Goal: Feedback & Contribution: Contribute content

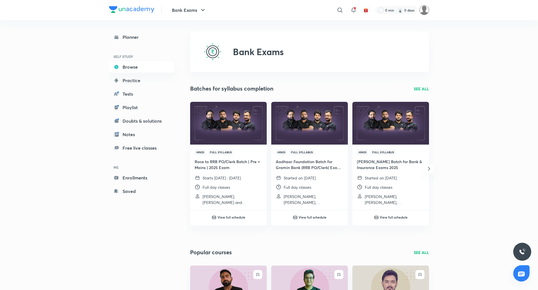
click at [428, 9] on img at bounding box center [424, 10] width 10 height 10
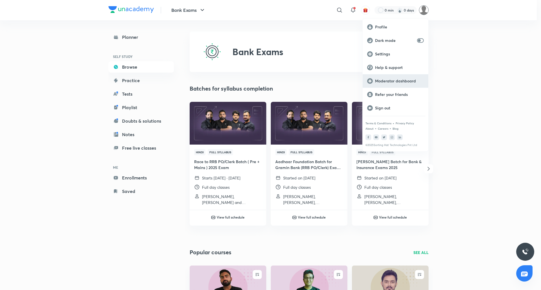
click at [394, 79] on p "Moderator dashboard" at bounding box center [399, 81] width 49 height 5
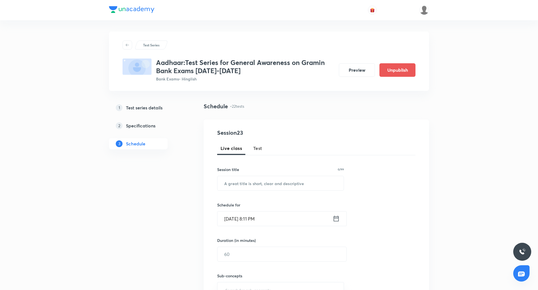
click at [146, 108] on h5 "Test series details" at bounding box center [144, 107] width 37 height 7
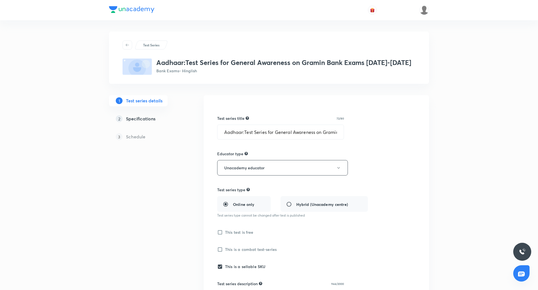
type input "Bank Exams"
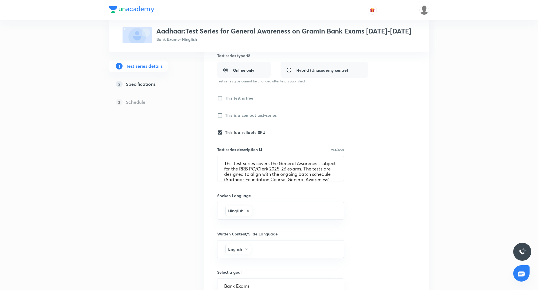
scroll to position [135, 0]
click at [253, 173] on textarea "This test series covers the General Awareness subject for the RRB PO/Clerk 2025…" at bounding box center [280, 168] width 126 height 25
click at [142, 85] on h5 "Specifications" at bounding box center [141, 84] width 30 height 7
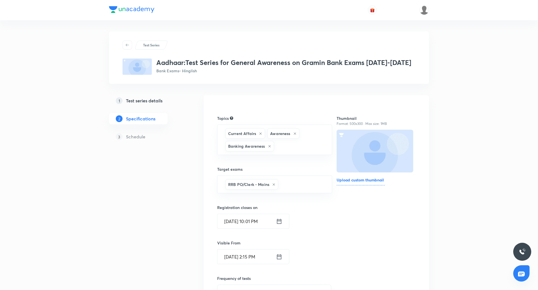
click at [141, 136] on h5 "Schedule" at bounding box center [135, 136] width 19 height 7
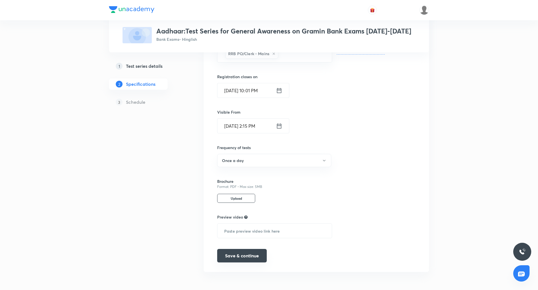
click at [256, 258] on button "Save & continue" at bounding box center [242, 256] width 50 height 14
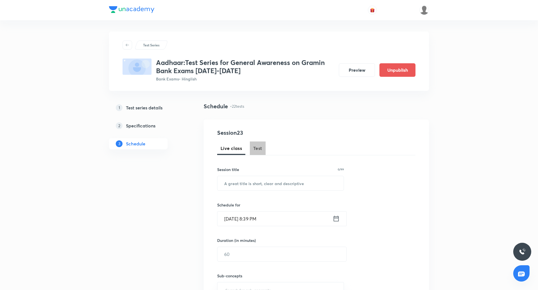
click at [261, 148] on span "Test" at bounding box center [257, 148] width 9 height 7
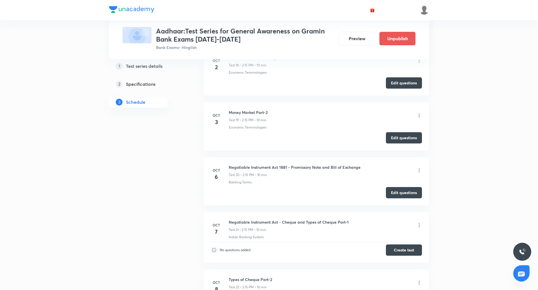
scroll to position [1345, 0]
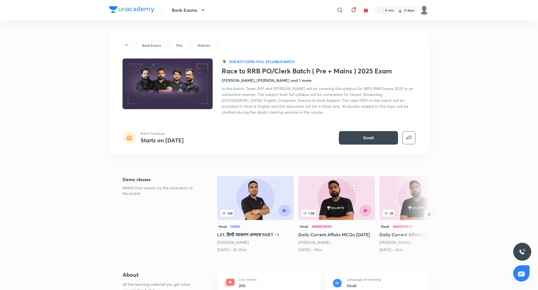
click at [431, 217] on icon "button" at bounding box center [429, 215] width 6 height 6
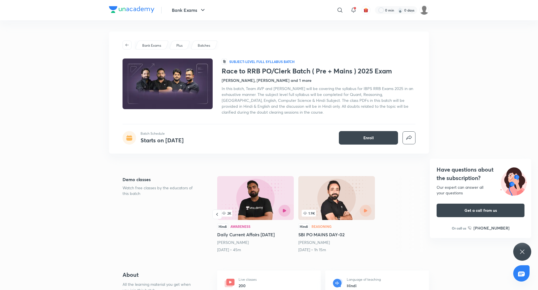
click at [240, 234] on h5 "Daily Current Affairs 6th August" at bounding box center [255, 235] width 77 height 7
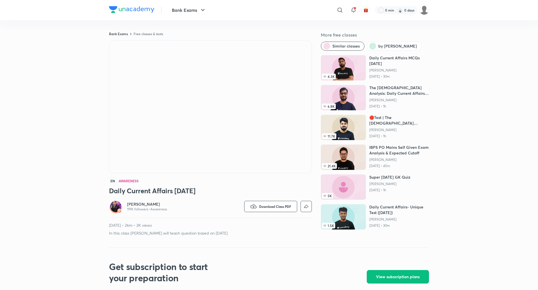
click at [148, 203] on h6 "[PERSON_NAME]" at bounding box center [147, 205] width 40 height 6
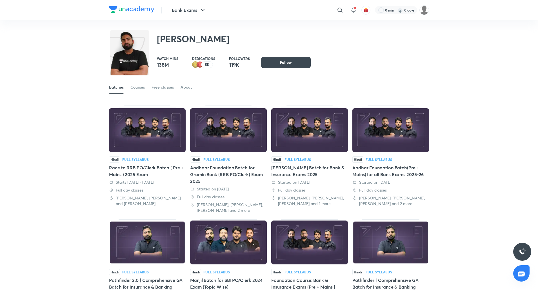
click at [126, 183] on div "Starts tomorrow · 6 Oct 2025" at bounding box center [147, 183] width 77 height 6
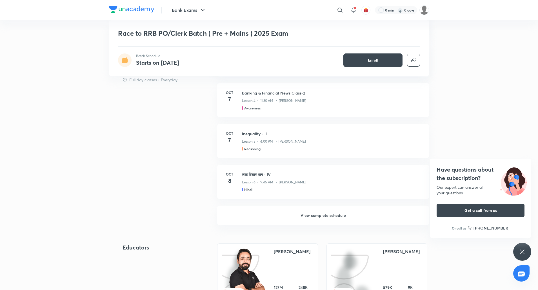
scroll to position [361, 0]
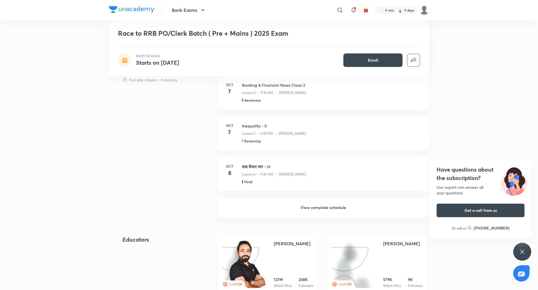
click at [324, 213] on h6 "View complete schedule" at bounding box center [323, 208] width 212 height 20
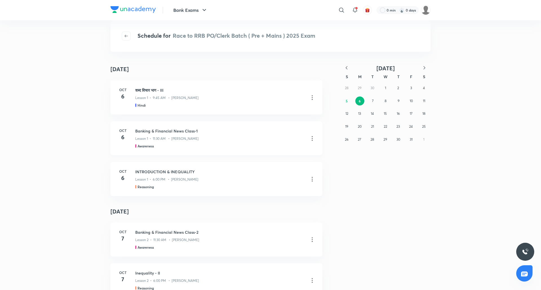
click at [311, 139] on icon at bounding box center [312, 138] width 7 height 7
click at [274, 152] on p "Go to course page" at bounding box center [270, 153] width 34 height 6
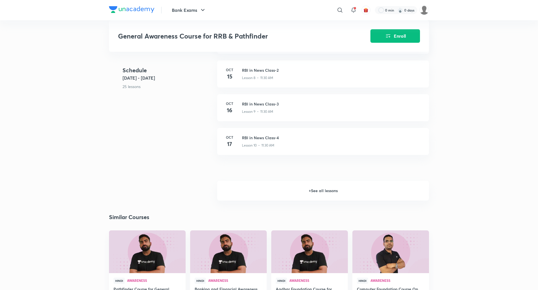
scroll to position [465, 0]
click at [325, 197] on h6 "+ See all lessons" at bounding box center [323, 191] width 212 height 20
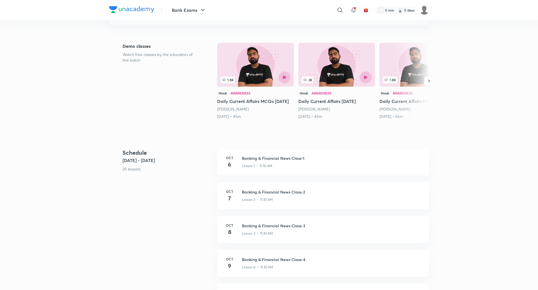
scroll to position [0, 0]
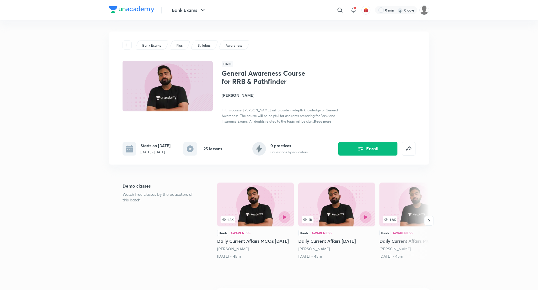
click at [321, 120] on span "Read more" at bounding box center [322, 121] width 17 height 5
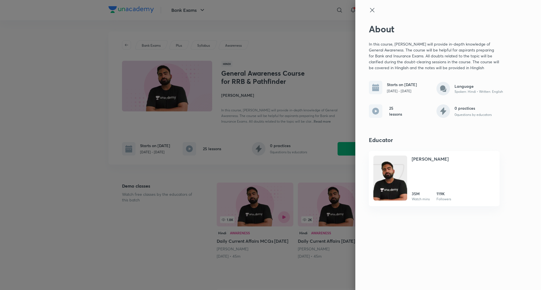
click at [272, 70] on div at bounding box center [270, 145] width 541 height 290
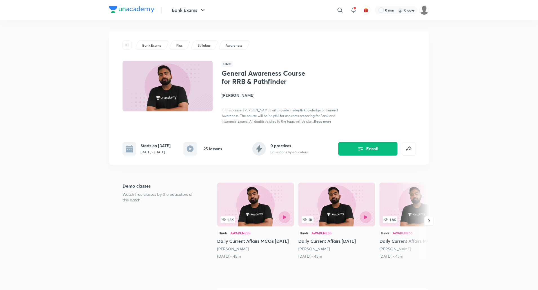
click at [326, 123] on span "Read more" at bounding box center [322, 121] width 17 height 5
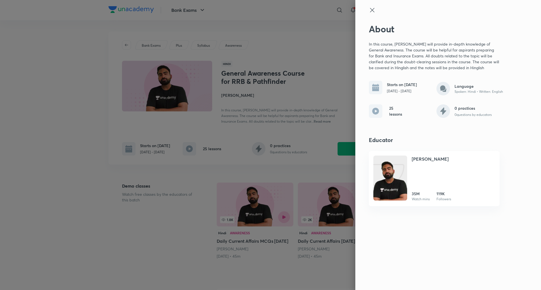
click at [370, 12] on icon at bounding box center [372, 10] width 7 height 7
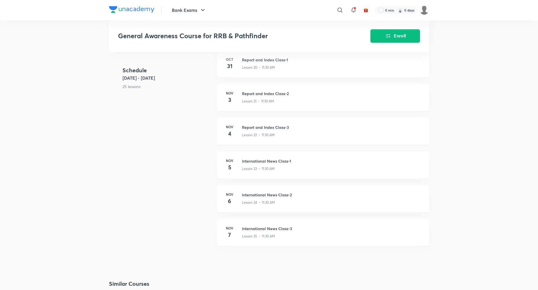
scroll to position [926, 0]
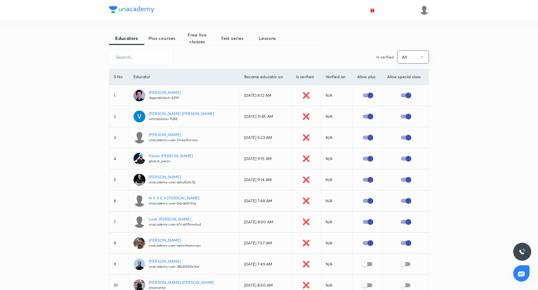
click at [230, 37] on span "Test series" at bounding box center [232, 38] width 35 height 7
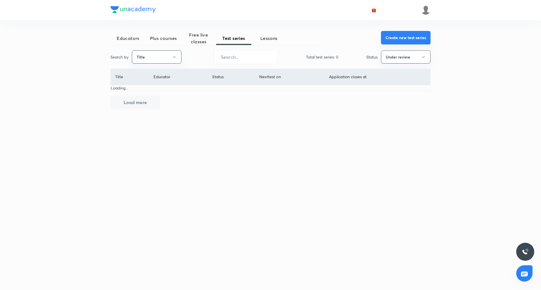
click at [396, 38] on button "Create new test series" at bounding box center [406, 38] width 50 height 14
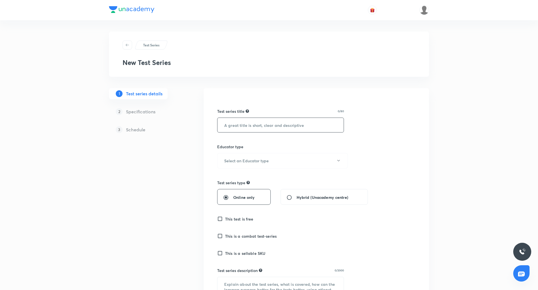
click at [246, 130] on input "text" at bounding box center [280, 125] width 126 height 14
click at [242, 123] on input "text" at bounding box center [280, 125] width 126 height 14
paste input "Race to RRB PO/Clerk Batch ( Pre + Mains ) 2025 Exam"
type input "Race to RRB PO/Clerk Batch ( Pre + Mains ) 2025 Exam"
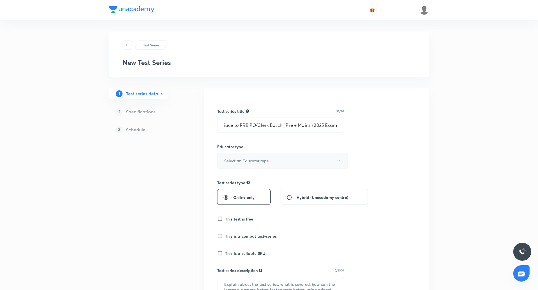
click at [261, 161] on h6 "Select an Educator type" at bounding box center [246, 161] width 44 height 6
click at [257, 181] on span "Unacademy educator" at bounding box center [281, 179] width 123 height 6
click at [225, 198] on input "Online only" at bounding box center [228, 198] width 10 height 6
radio input "true"
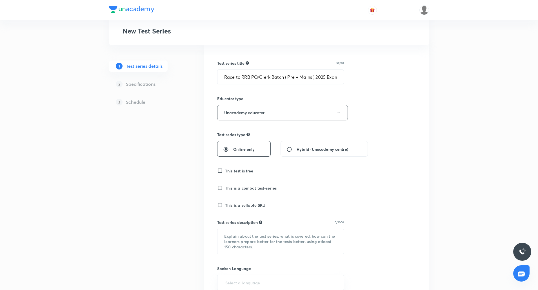
scroll to position [49, 0]
click at [222, 204] on input "This is a sellable SKU" at bounding box center [221, 204] width 8 height 6
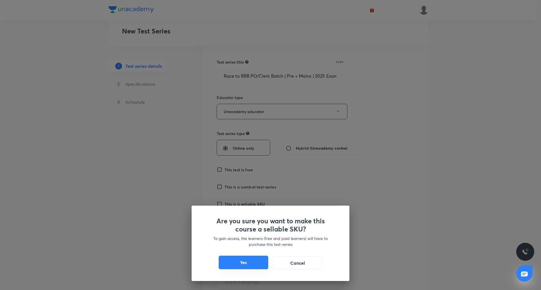
click at [252, 261] on button "Yes" at bounding box center [244, 263] width 50 height 14
checkbox input "true"
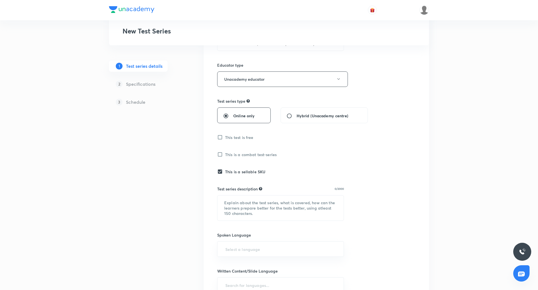
scroll to position [81, 0]
click at [290, 210] on textarea at bounding box center [280, 208] width 126 height 25
paste textarea "This test series covers the General Awareness subject for the RRB PO/Clerk 2025…"
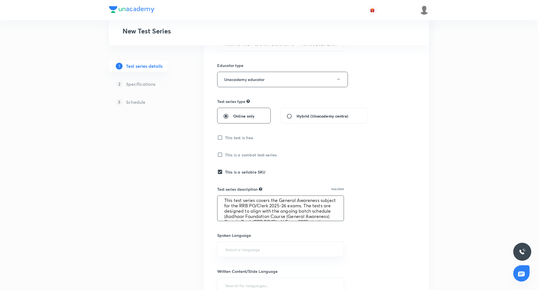
scroll to position [0, 0]
drag, startPoint x: 246, startPoint y: 213, endPoint x: 258, endPoint y: 210, distance: 12.6
click at [258, 210] on textarea "This test series covers the General Awareness subject for the RRB PO/Clerk 2025…" at bounding box center [280, 208] width 126 height 25
click at [262, 211] on textarea "This test series covers the General Awareness subject for the RRB PO/Clerk 2025…" at bounding box center [280, 208] width 126 height 25
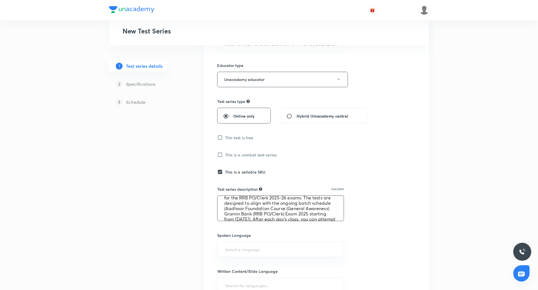
click at [246, 209] on textarea "This test series covers the General Awareness subject for the RRB PO/Clerk 2025…" at bounding box center [280, 208] width 126 height 25
paste textarea "Race to RRB PO/Clerk Batch ( Pre + Mains ) 2025 Exam"
click at [240, 214] on textarea "This test series covers the General Awareness subject for the RRB PO/Clerk 2025…" at bounding box center [280, 208] width 126 height 25
click at [280, 213] on textarea "This test series covers the General Awareness subject for the RRB PO/Clerk 2025…" at bounding box center [280, 208] width 126 height 25
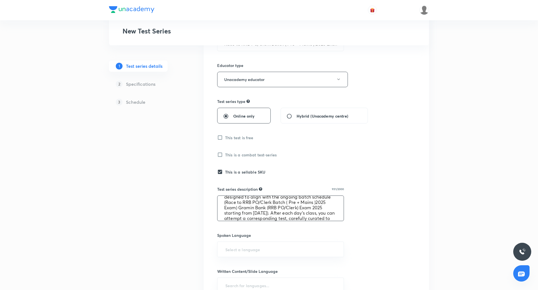
click at [308, 213] on textarea "This test series covers the General Awareness subject for the RRB PO/Clerk 2025…" at bounding box center [280, 208] width 126 height 25
click at [239, 217] on textarea "This test series covers the General Awareness subject for the RRB PO/Clerk 2025…" at bounding box center [280, 208] width 126 height 25
drag, startPoint x: 263, startPoint y: 208, endPoint x: 265, endPoint y: 213, distance: 6.1
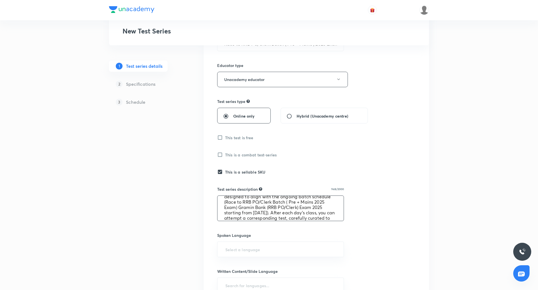
click at [265, 213] on textarea "This test series covers the General Awareness subject for the RRB PO/Clerk 2025…" at bounding box center [280, 208] width 126 height 25
type textarea "This test series covers the General Awareness subject for the RRB PO/Clerk 2025…"
click at [261, 253] on input "text" at bounding box center [280, 249] width 113 height 10
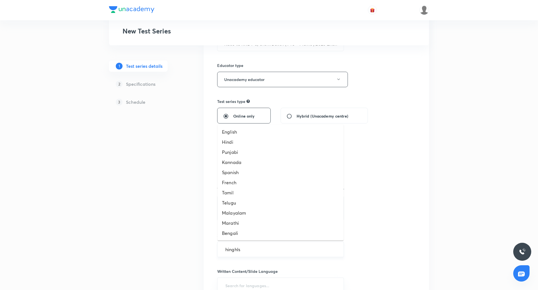
type input "hinghlsi"
click at [237, 233] on li "Hinglish" at bounding box center [280, 233] width 126 height 10
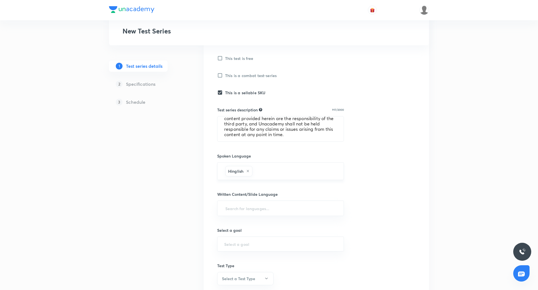
scroll to position [162, 0]
click at [252, 209] on input "text" at bounding box center [280, 207] width 113 height 10
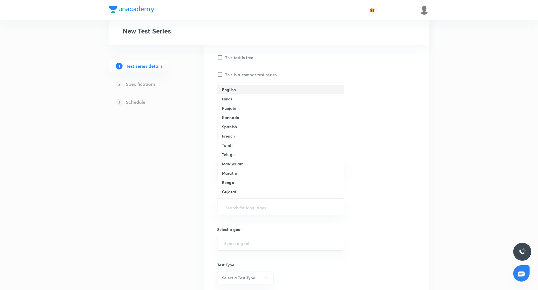
click at [229, 89] on h6 "English" at bounding box center [229, 90] width 14 height 6
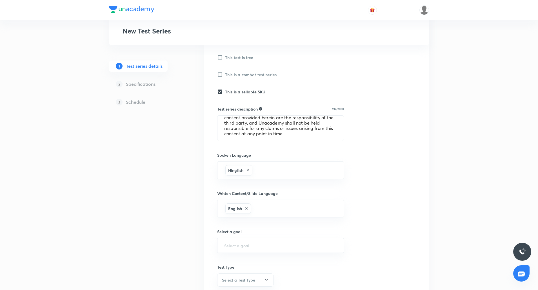
scroll to position [193, 0]
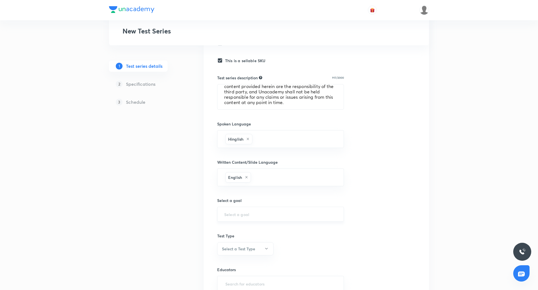
click at [242, 211] on div "​" at bounding box center [280, 214] width 127 height 15
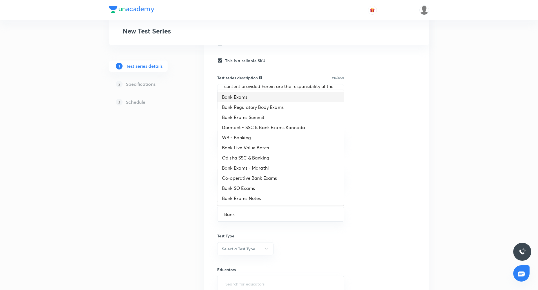
click at [253, 98] on li "Bank Exams" at bounding box center [280, 97] width 126 height 10
type input "Bank Exams"
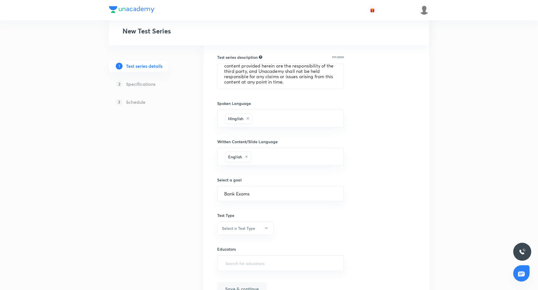
scroll to position [246, 0]
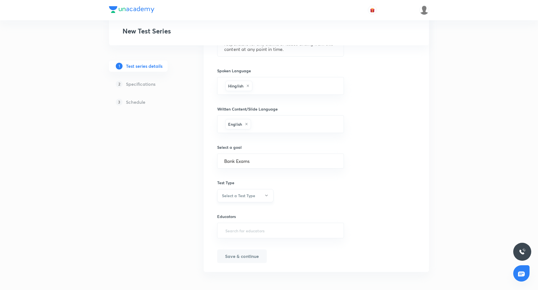
click at [257, 198] on button "Select a Test Type" at bounding box center [245, 195] width 56 height 13
click at [235, 225] on span "Minor Test" at bounding box center [244, 224] width 49 height 6
click at [256, 226] on input "text" at bounding box center [280, 231] width 113 height 10
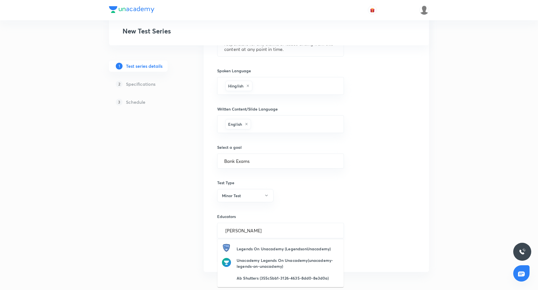
type input "Abhijeet"
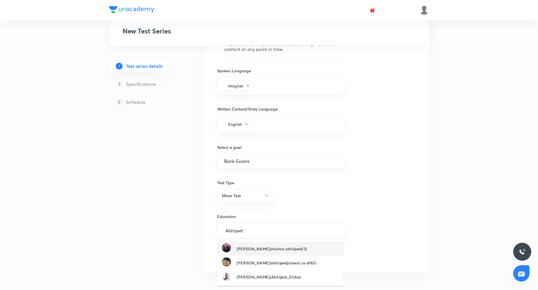
click at [260, 248] on h6 "Abhijeet Mishra(mishra.abhijeet03)" at bounding box center [272, 249] width 70 height 6
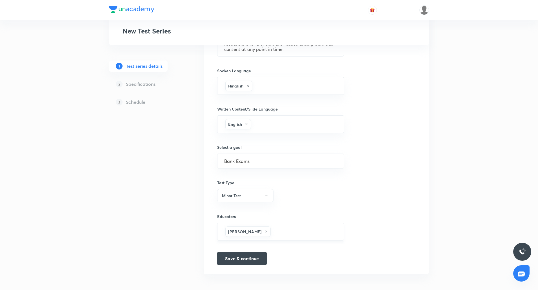
scroll to position [248, 0]
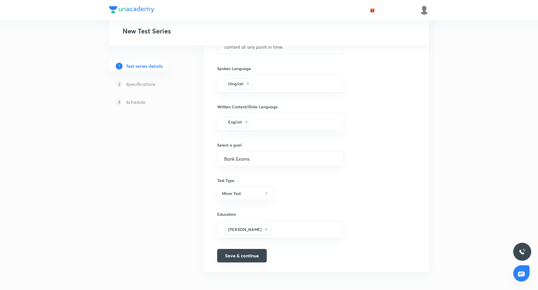
click at [253, 252] on button "Save & continue" at bounding box center [242, 256] width 50 height 14
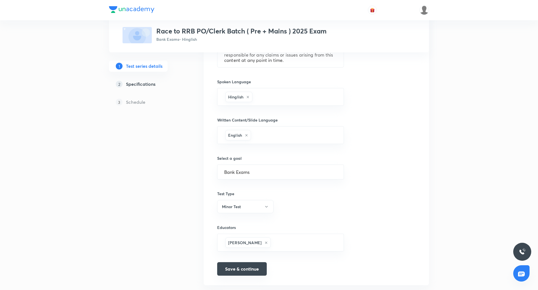
scroll to position [255, 0]
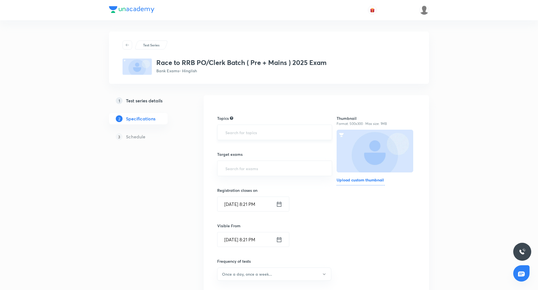
click at [254, 130] on input "text" at bounding box center [274, 132] width 101 height 10
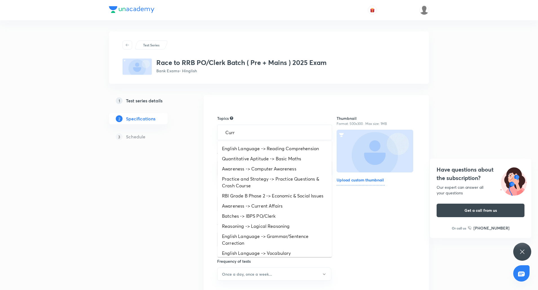
type input "Curre"
click at [262, 211] on li "Awareness -> Current Affairs" at bounding box center [274, 206] width 114 height 10
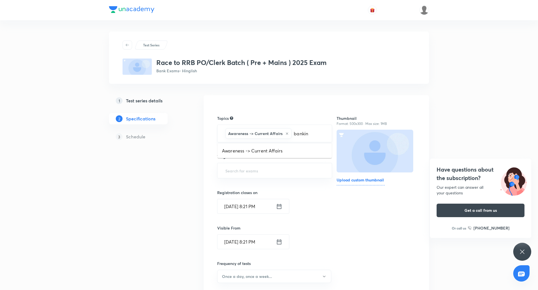
type input "banking"
click at [287, 152] on li "Awareness -> Banking Awareness" at bounding box center [274, 151] width 114 height 10
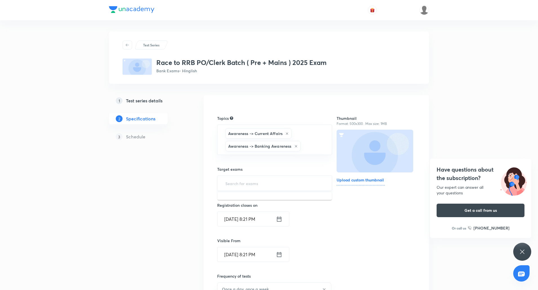
click at [275, 179] on input "text" at bounding box center [274, 183] width 101 height 10
type input "RR"
click at [250, 211] on li "RRB PO/Clerk - Mains" at bounding box center [274, 210] width 114 height 10
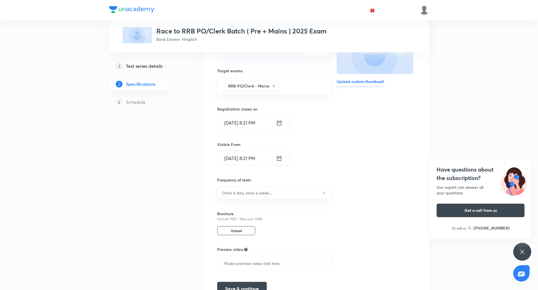
scroll to position [99, 0]
click at [286, 193] on button "Once a day, once a week..." at bounding box center [274, 192] width 114 height 13
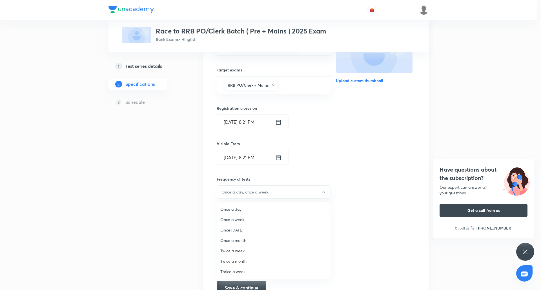
click at [246, 211] on span "Once a day" at bounding box center [273, 209] width 107 height 6
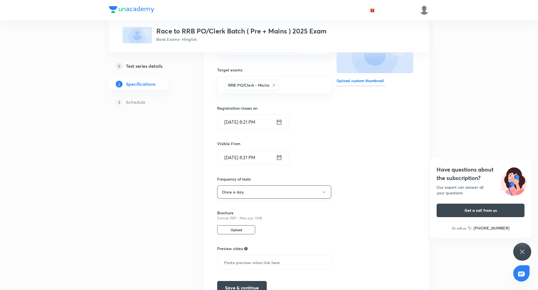
scroll to position [131, 0]
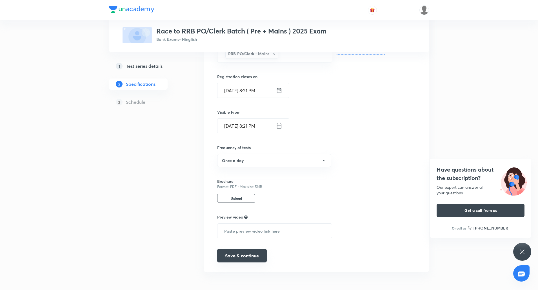
click at [256, 257] on button "Save & continue" at bounding box center [242, 256] width 50 height 14
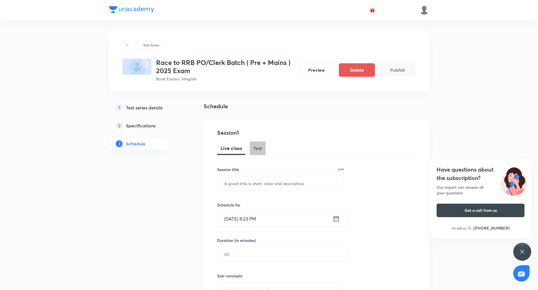
click at [260, 147] on span "Test" at bounding box center [257, 148] width 9 height 7
click at [256, 182] on input "text" at bounding box center [280, 183] width 126 height 14
paste input "Banking & Financial News Class-1"
type input "Banking & Financial News Class-1"
click at [336, 214] on div "Oct 5, 2025, 8:23 PM ​" at bounding box center [282, 219] width 130 height 15
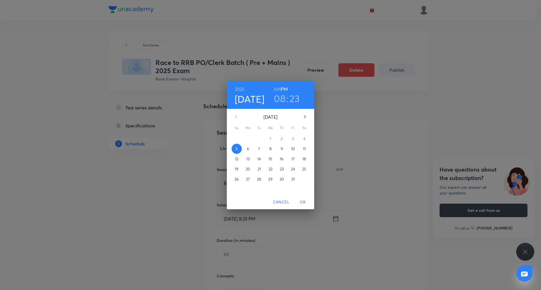
click at [248, 149] on p "6" at bounding box center [248, 149] width 2 height 6
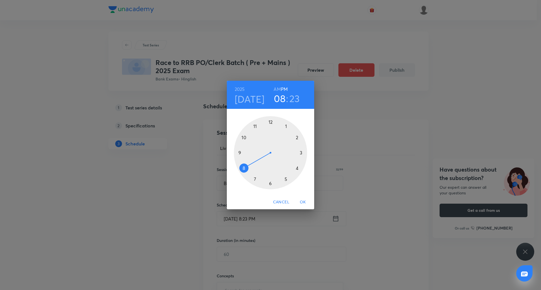
click at [287, 125] on div at bounding box center [270, 152] width 73 height 73
click at [269, 122] on div at bounding box center [270, 152] width 73 height 73
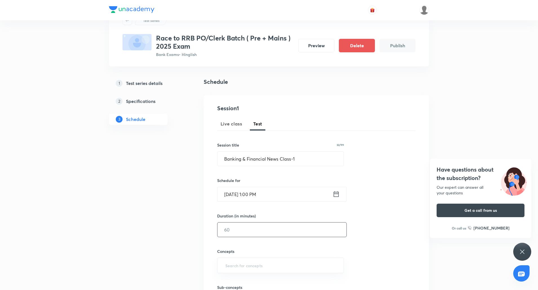
scroll to position [25, 0]
click at [264, 227] on input "text" at bounding box center [281, 229] width 129 height 14
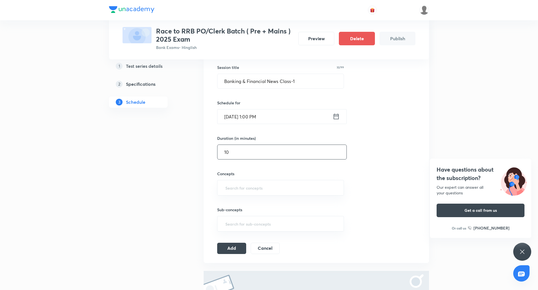
scroll to position [103, 0]
type input "10"
click at [276, 185] on input "text" at bounding box center [280, 187] width 113 height 10
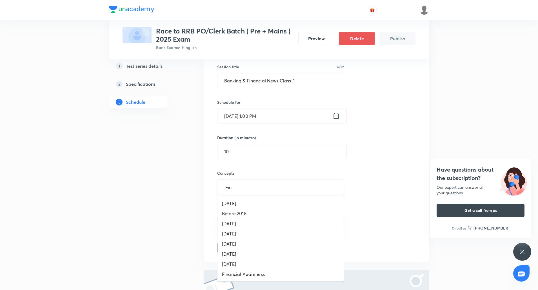
type input "Fina"
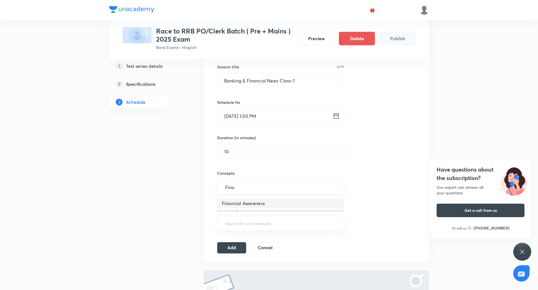
click at [272, 204] on li "Financial Awareness" at bounding box center [280, 204] width 126 height 10
click at [279, 189] on input "Banking" at bounding box center [280, 187] width 113 height 10
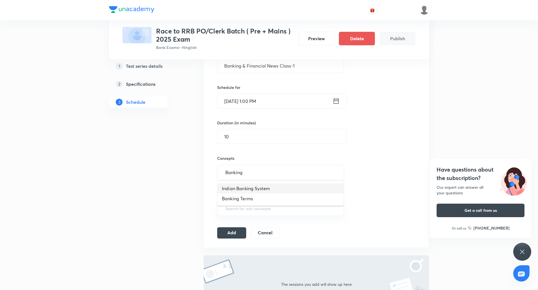
scroll to position [119, 0]
type input "B"
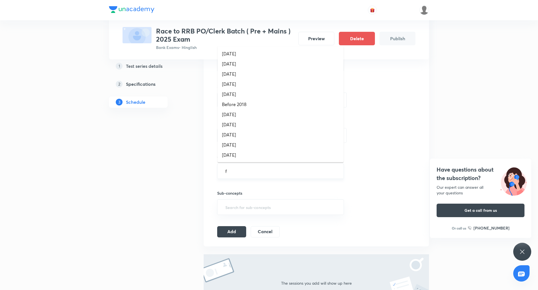
type input "fi"
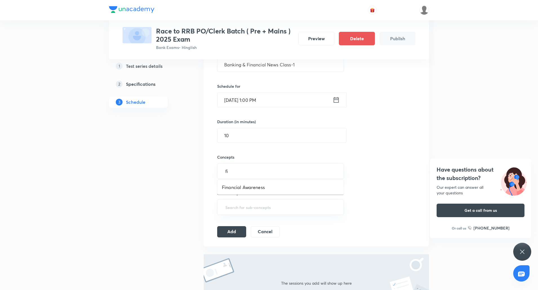
click at [261, 186] on li "Financial Awareness" at bounding box center [280, 187] width 126 height 10
click at [243, 232] on button "Add" at bounding box center [231, 233] width 29 height 11
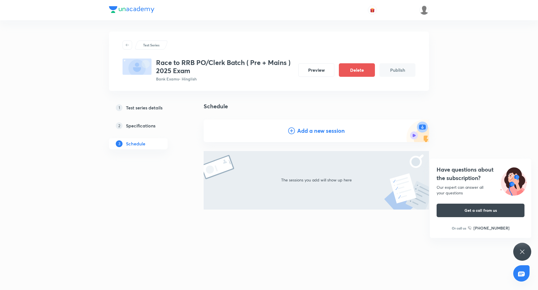
scroll to position [0, 0]
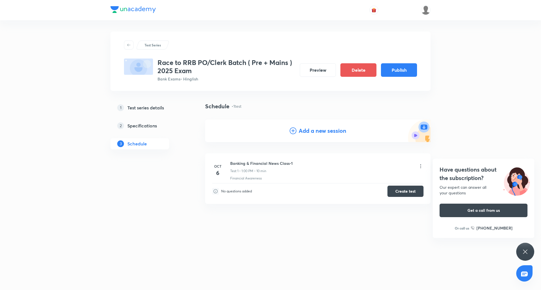
click at [331, 130] on h4 "Add a new session" at bounding box center [323, 131] width 48 height 8
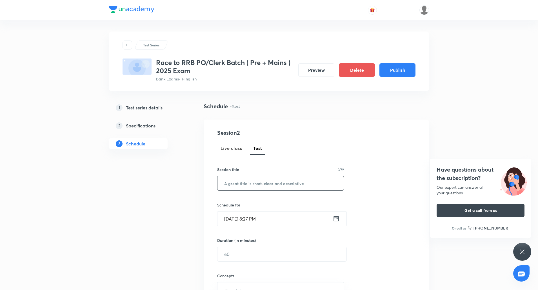
click at [252, 185] on input "text" at bounding box center [280, 183] width 126 height 14
paste input "Banking & Financial News Class-1"
type input "Banking & Financial News Class-2"
click at [231, 220] on input "Oct 5, 2025, 8:27 PM" at bounding box center [274, 219] width 115 height 14
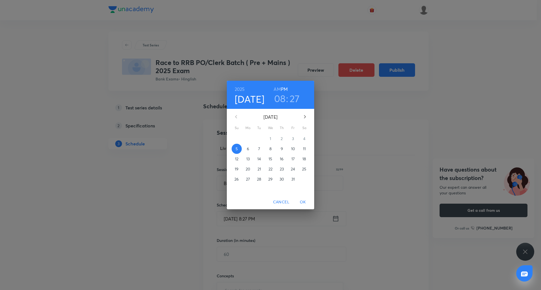
click at [260, 149] on p "7" at bounding box center [259, 149] width 2 height 6
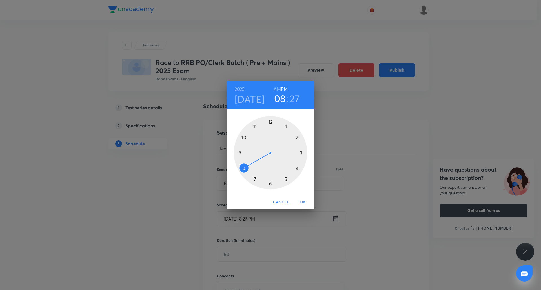
click at [283, 127] on div at bounding box center [270, 152] width 73 height 73
click at [269, 124] on div at bounding box center [270, 152] width 73 height 73
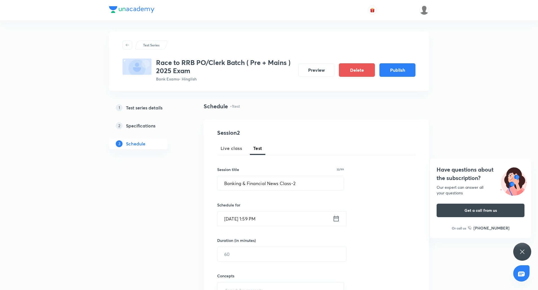
click at [255, 220] on input "Oct 7, 2025, 1:59 PM" at bounding box center [274, 219] width 115 height 14
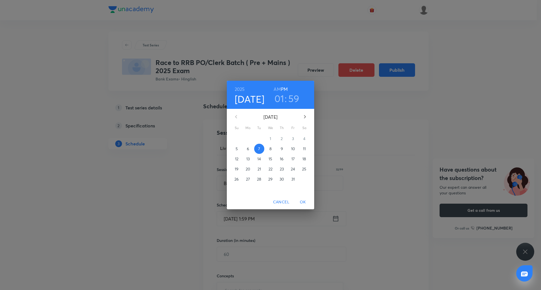
click at [294, 98] on h3 "59" at bounding box center [293, 99] width 11 height 12
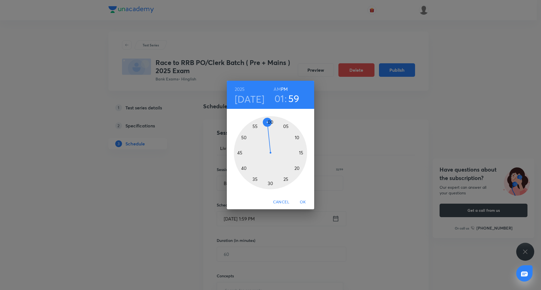
click at [271, 123] on div at bounding box center [270, 152] width 73 height 73
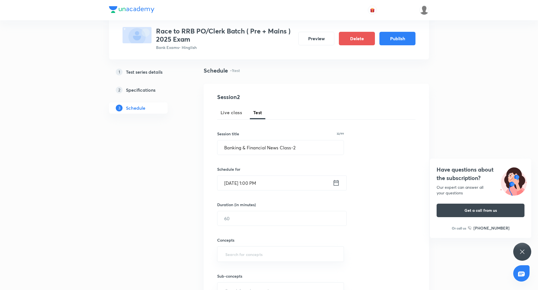
scroll to position [36, 0]
click at [244, 222] on input "text" at bounding box center [281, 218] width 129 height 14
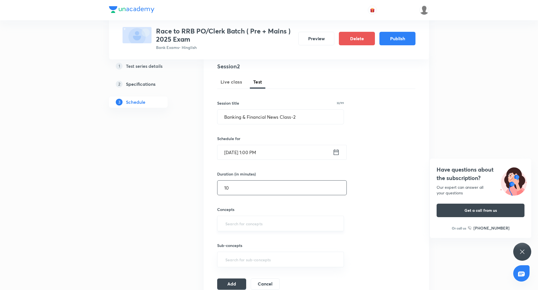
type input "10"
click at [242, 222] on input "text" at bounding box center [280, 224] width 113 height 10
type input "fi"
click at [244, 239] on li "Financial Awareness" at bounding box center [280, 240] width 126 height 10
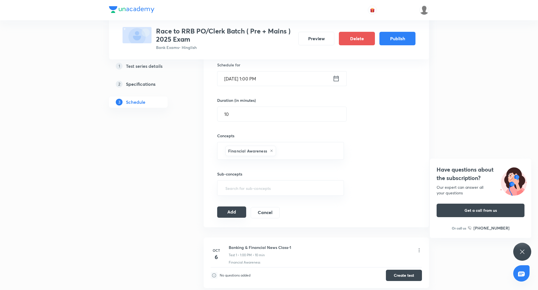
click at [232, 212] on button "Add" at bounding box center [231, 212] width 29 height 11
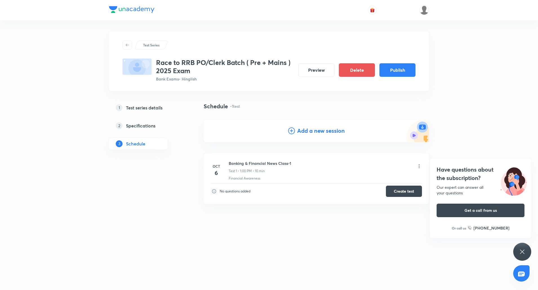
scroll to position [0, 0]
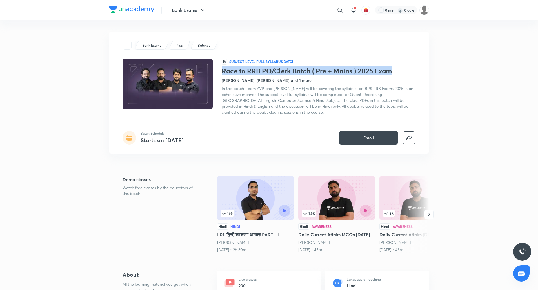
drag, startPoint x: 223, startPoint y: 71, endPoint x: 396, endPoint y: 69, distance: 172.9
click at [396, 69] on h1 "Race to RRB PO/Clerk Batch ( Pre + Mains ) 2025 Exam" at bounding box center [319, 71] width 194 height 8
copy h1 "Race to RRB PO/Clerk Batch ( Pre + Mains ) 2025 Exam"
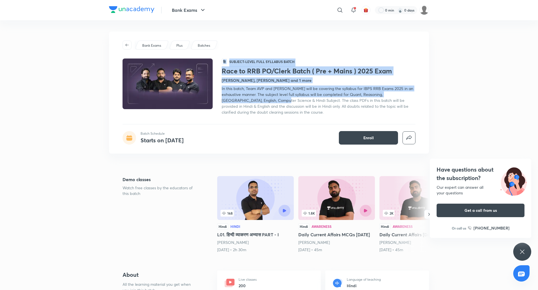
drag, startPoint x: 221, startPoint y: 88, endPoint x: 265, endPoint y: 100, distance: 46.3
click at [265, 100] on div "हि Subject-level full syllabus Batch Race to RRB PO/Clerk Batch ( Pre + Mains )…" at bounding box center [269, 87] width 293 height 57
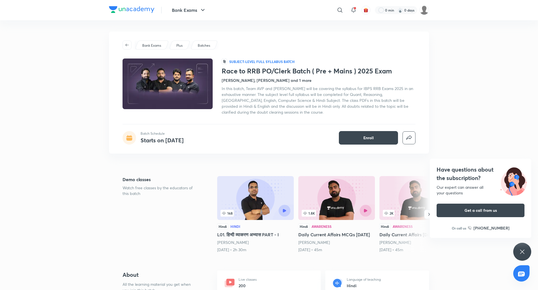
click at [278, 101] on span "In this batch, Team AVP and [PERSON_NAME] will be covering the syllabus for IBP…" at bounding box center [318, 100] width 192 height 29
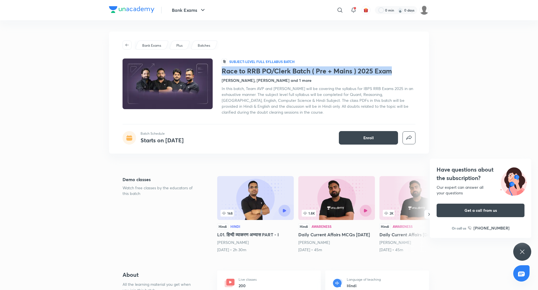
drag, startPoint x: 222, startPoint y: 70, endPoint x: 393, endPoint y: 70, distance: 171.0
click at [393, 70] on h1 "Race to RRB PO/Clerk Batch ( Pre + Mains ) 2025 Exam" at bounding box center [319, 71] width 194 height 8
copy h1 "Race to RRB PO/Clerk Batch ( Pre + Mains ) 2025 Exam"
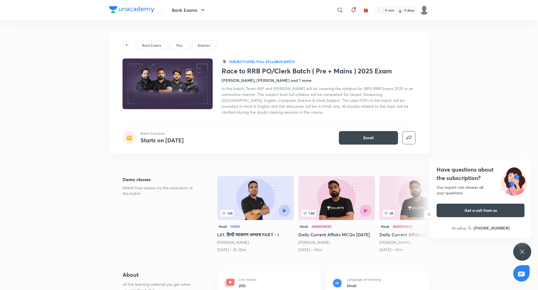
click at [233, 117] on div "Bank Exams Plus Batches हि Subject-level full syllabus Batch Race to RRB PO/Cle…" at bounding box center [269, 93] width 320 height 122
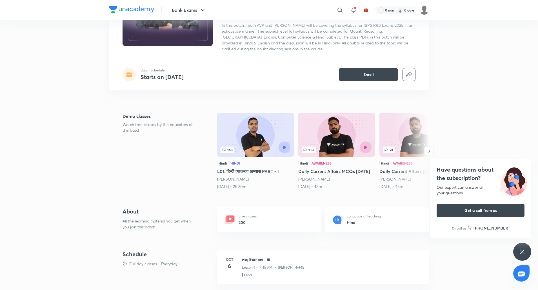
scroll to position [58, 0]
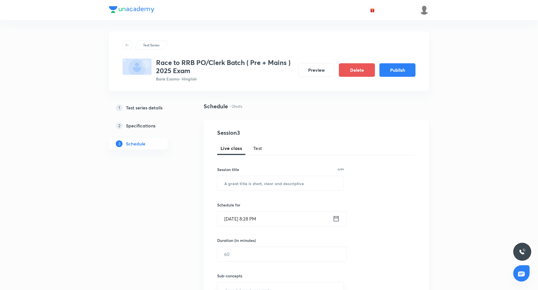
click at [122, 80] on div "Test Series Race to RRB PO/Clerk Batch ( Pre + Mains ) 2025 Exam Bank Exams • H…" at bounding box center [269, 61] width 320 height 59
click at [262, 146] on button "Test" at bounding box center [258, 149] width 16 height 14
click at [406, 70] on button "Publish" at bounding box center [397, 70] width 36 height 14
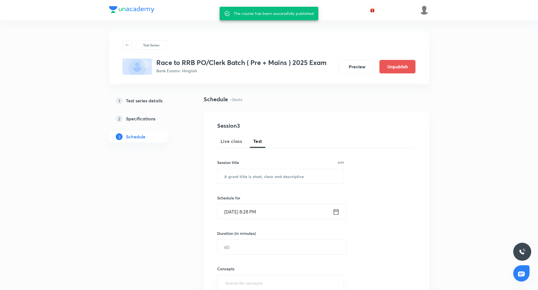
click at [86, 95] on div "Test Series Race to RRB PO/Clerk Batch ( Pre + Mains ) 2025 Exam Bank Exams • H…" at bounding box center [269, 265] width 538 height 530
